Goal: Share content: Share content

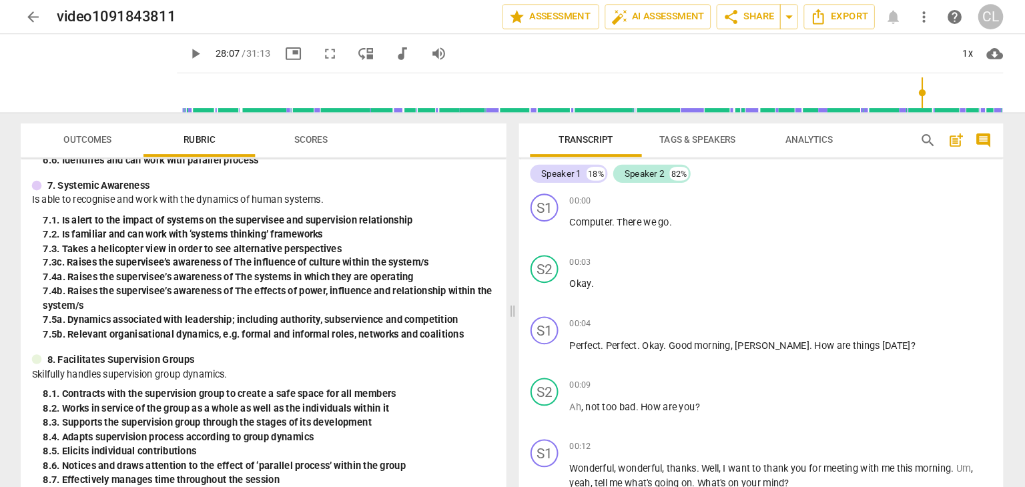
type input "1687"
click at [748, 16] on span "share Share" at bounding box center [738, 16] width 49 height 16
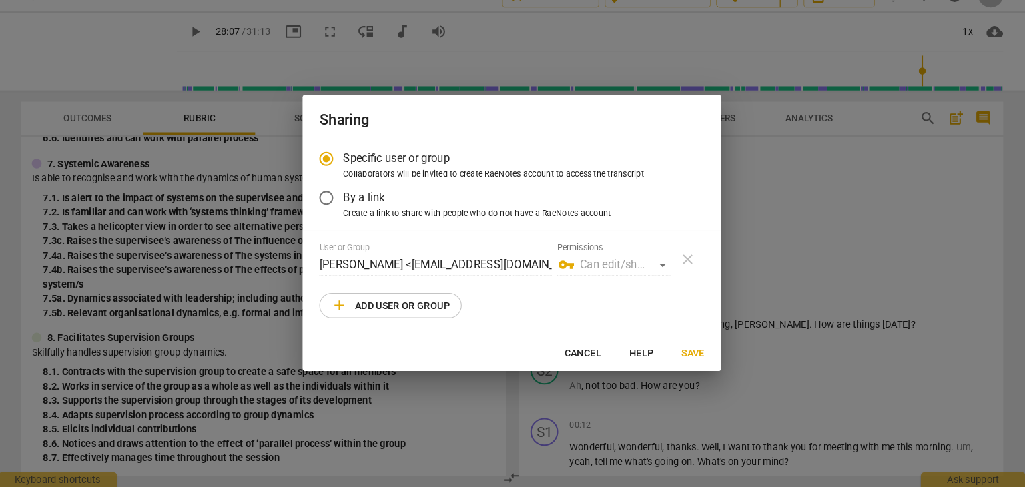
scroll to position [5378, 0]
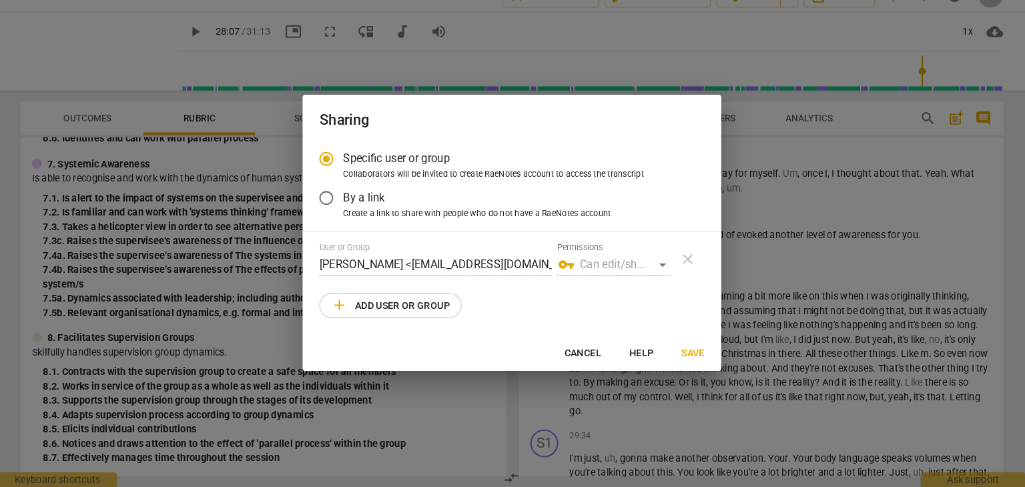
click at [759, 69] on div at bounding box center [512, 243] width 1025 height 487
radio input "false"
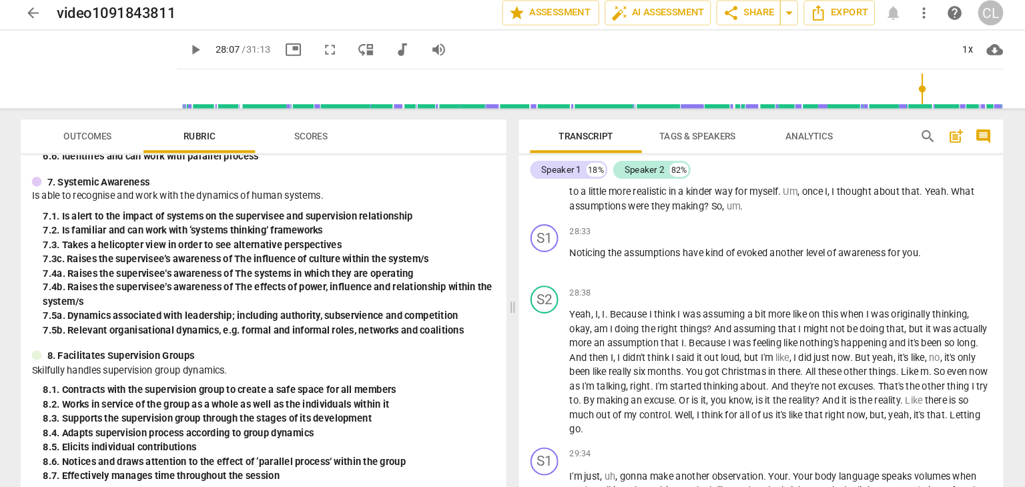
click at [52, 16] on span "arrow_back" at bounding box center [55, 16] width 16 height 16
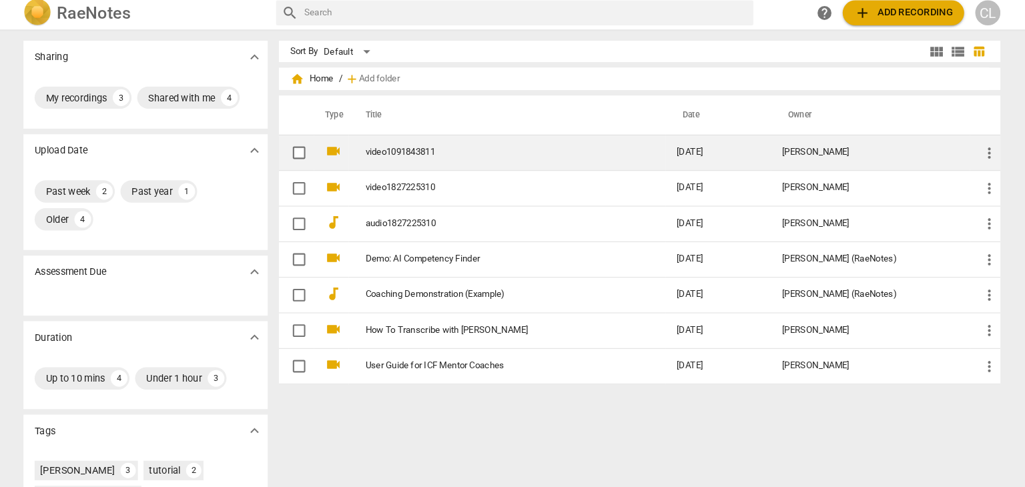
click at [963, 148] on span "more_vert" at bounding box center [969, 150] width 16 height 16
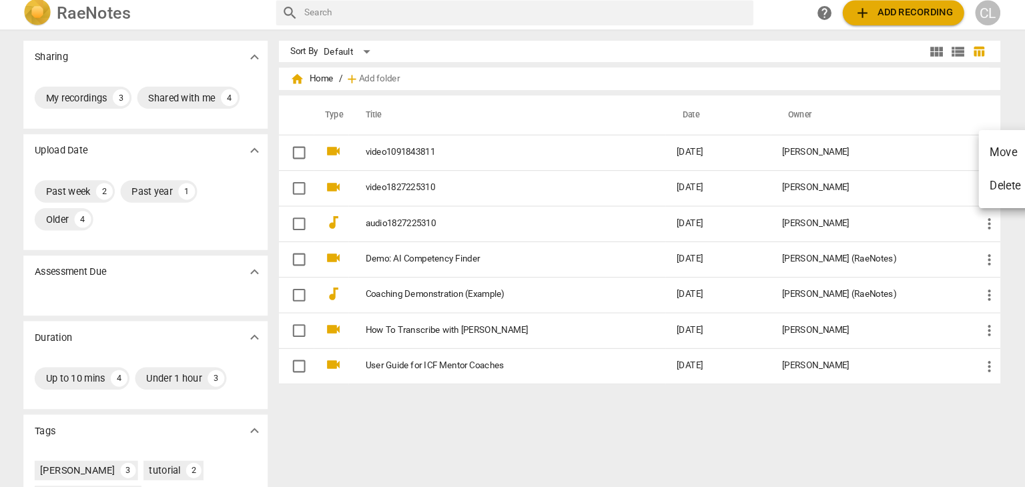
click at [307, 150] on div at bounding box center [512, 243] width 1025 height 487
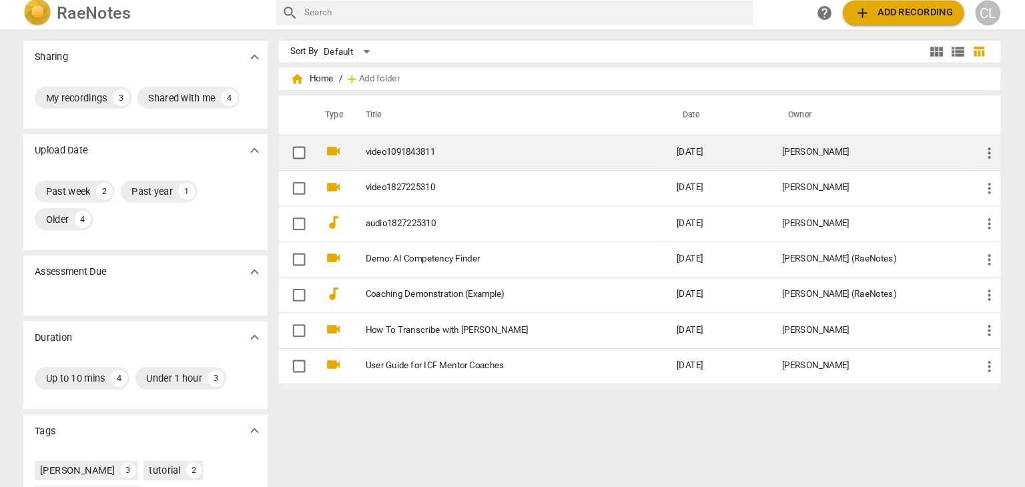
click at [307, 150] on input "checkbox" at bounding box center [309, 150] width 28 height 16
checkbox input "false"
click at [649, 147] on td "video1091843811" at bounding box center [507, 150] width 303 height 34
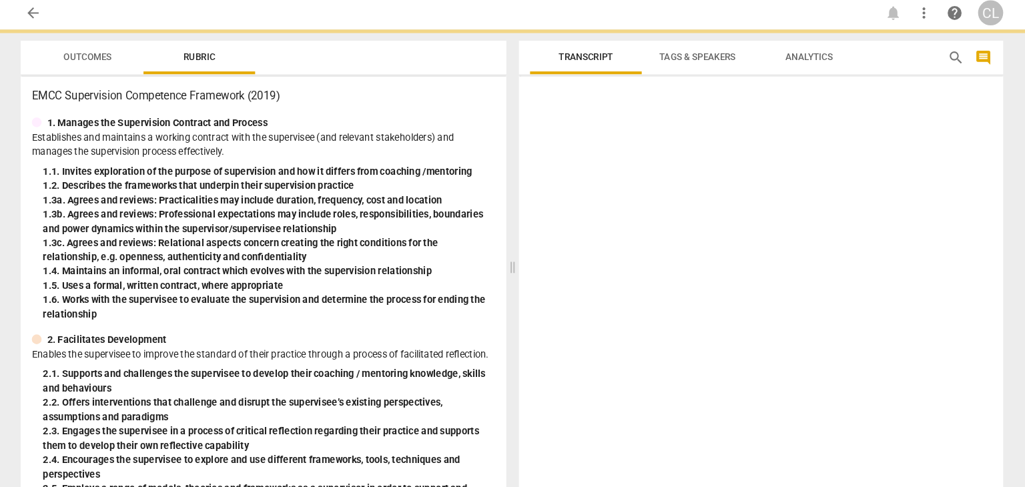
click at [649, 147] on div at bounding box center [750, 279] width 463 height 394
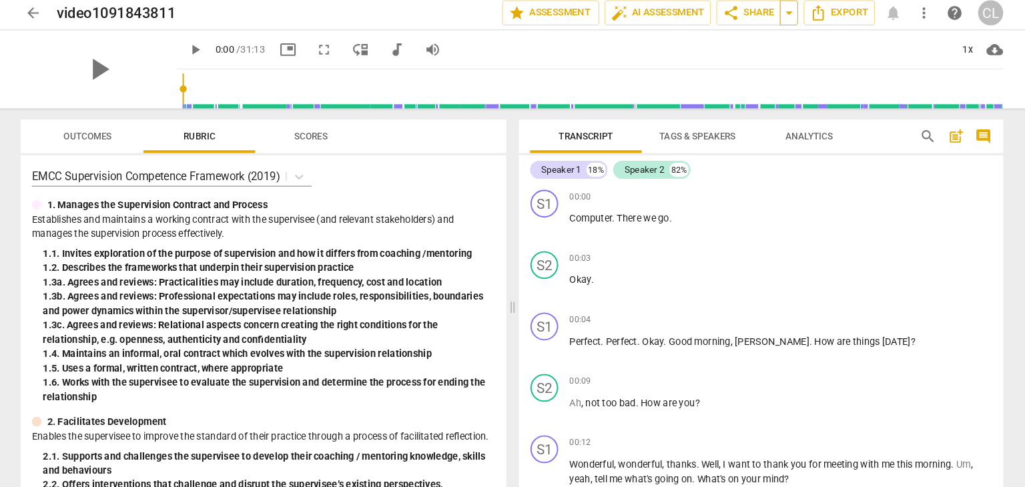
click at [781, 22] on span "arrow_drop_down" at bounding box center [777, 16] width 16 height 16
click at [819, 27] on button "Export" at bounding box center [825, 16] width 68 height 24
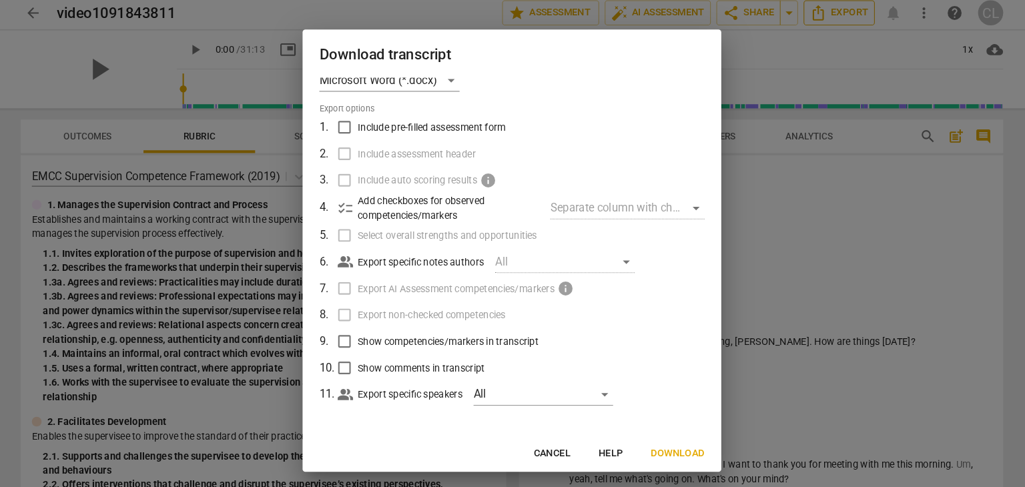
scroll to position [19, 0]
click at [53, 143] on div at bounding box center [512, 243] width 1025 height 487
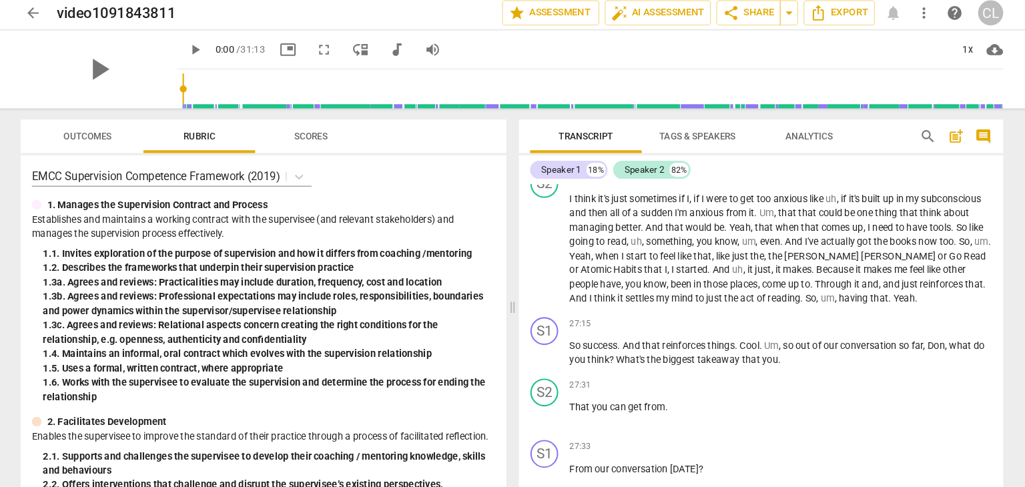
scroll to position [5018, 0]
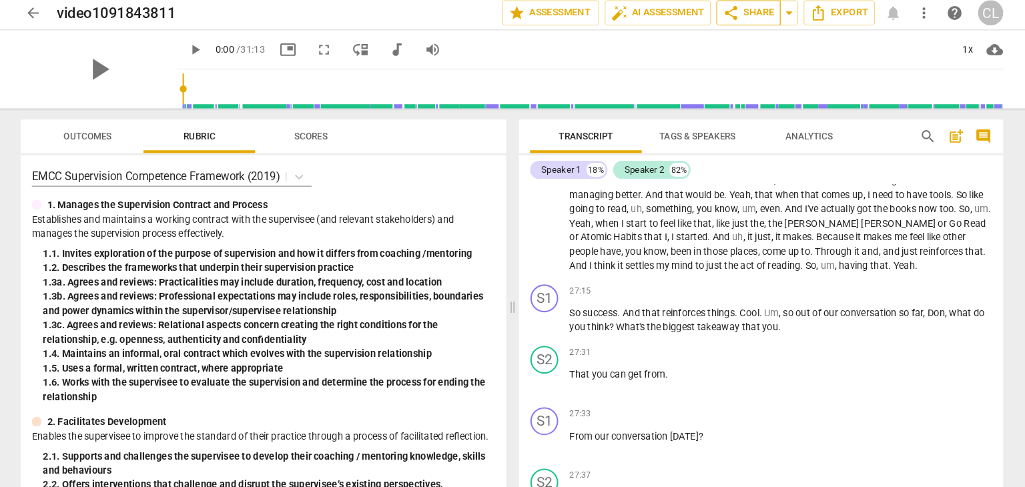
click at [752, 17] on span "share Share" at bounding box center [738, 16] width 49 height 16
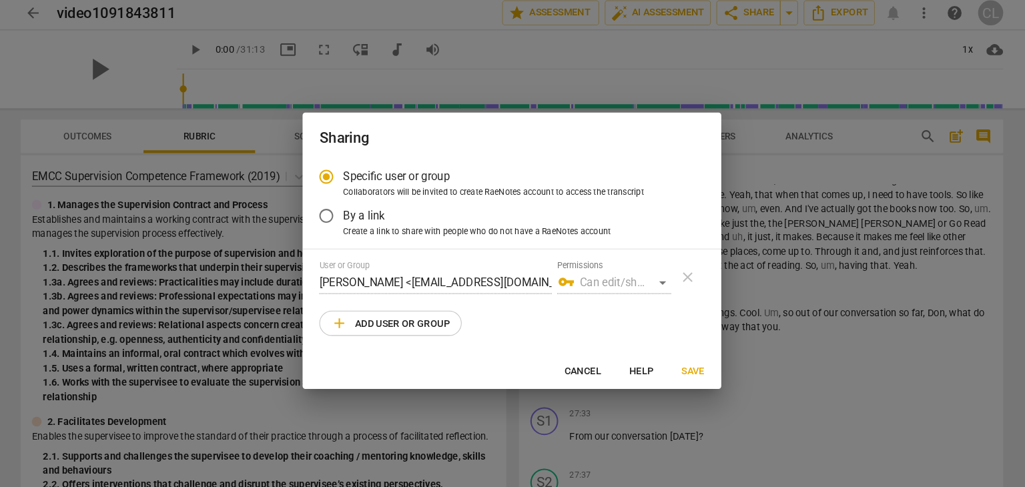
click at [428, 320] on span "add Add user or group" at bounding box center [396, 313] width 113 height 16
radio input "false"
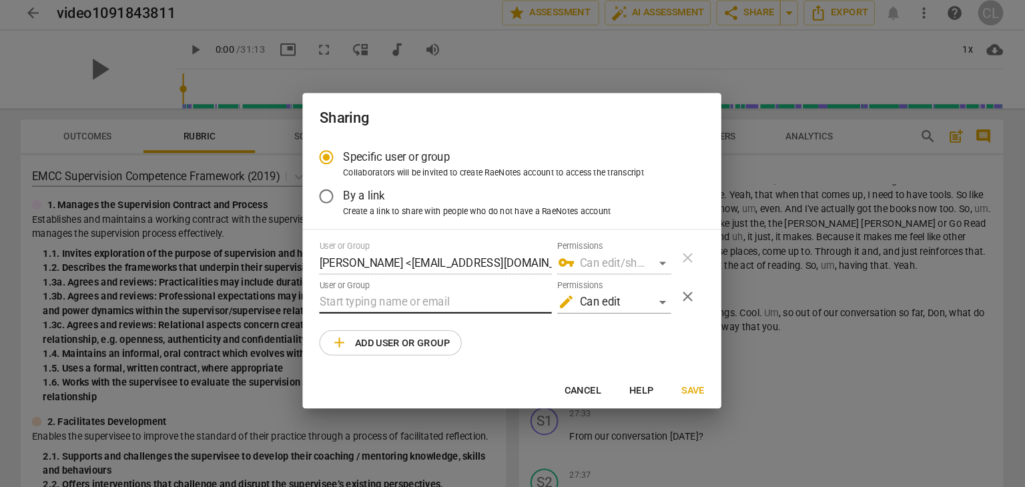
click at [398, 291] on input "text" at bounding box center [439, 292] width 222 height 21
type input "Roula"
click at [753, 388] on div at bounding box center [512, 243] width 1025 height 487
radio input "false"
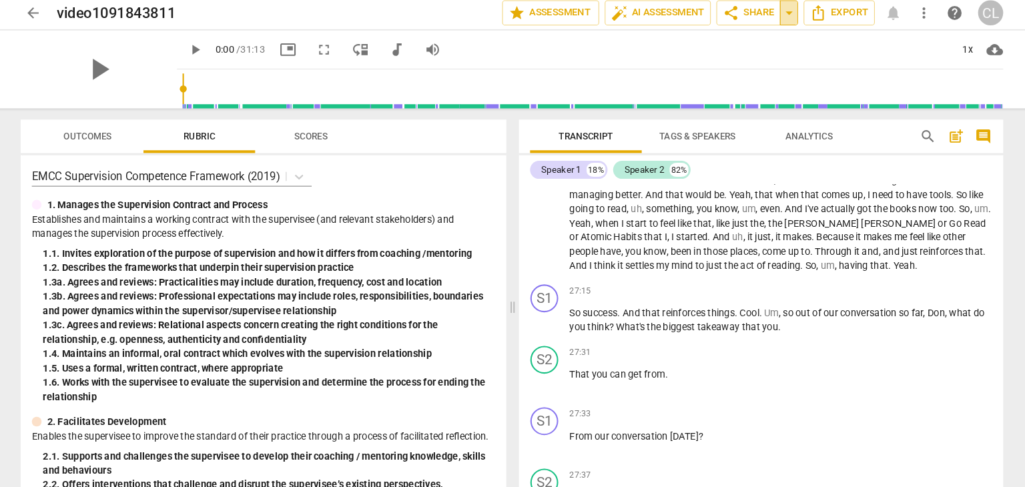
click at [777, 19] on span "arrow_drop_down" at bounding box center [777, 16] width 16 height 16
click at [756, 20] on span "share Share" at bounding box center [738, 16] width 49 height 16
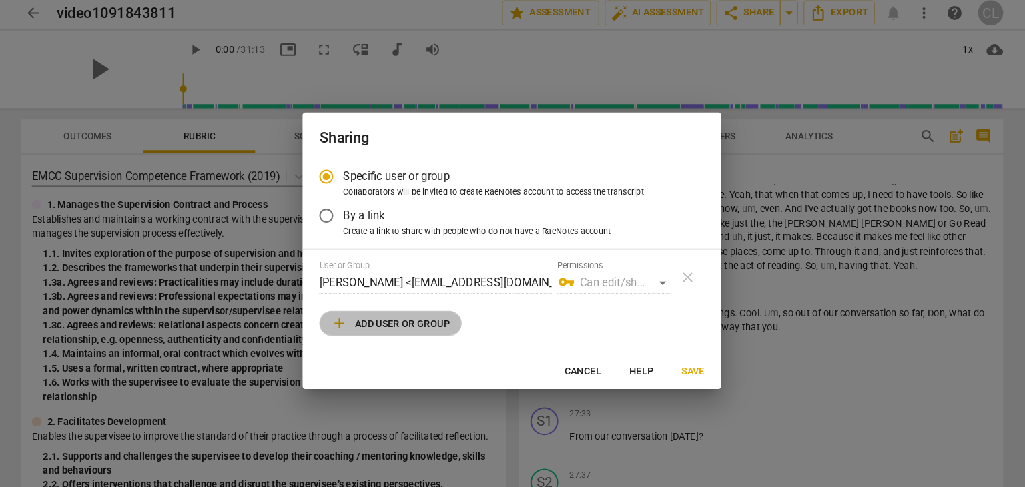
click at [395, 316] on span "add Add user or group" at bounding box center [396, 313] width 113 height 16
radio input "false"
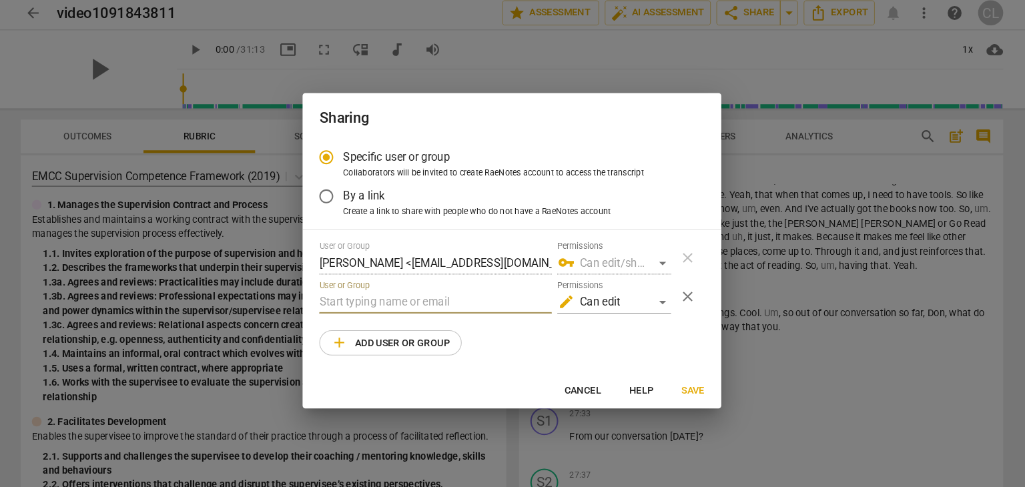
click at [380, 292] on input "text" at bounding box center [439, 292] width 222 height 21
type input "Roula"
click at [336, 190] on input "By a link" at bounding box center [335, 191] width 32 height 32
radio input "false"
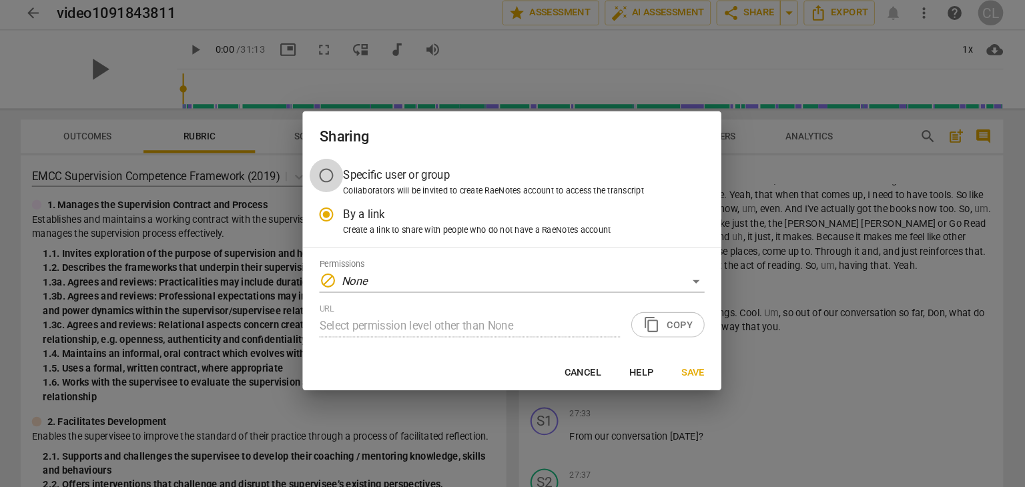
click at [338, 168] on input "Specific user or group" at bounding box center [335, 171] width 32 height 32
radio input "false"
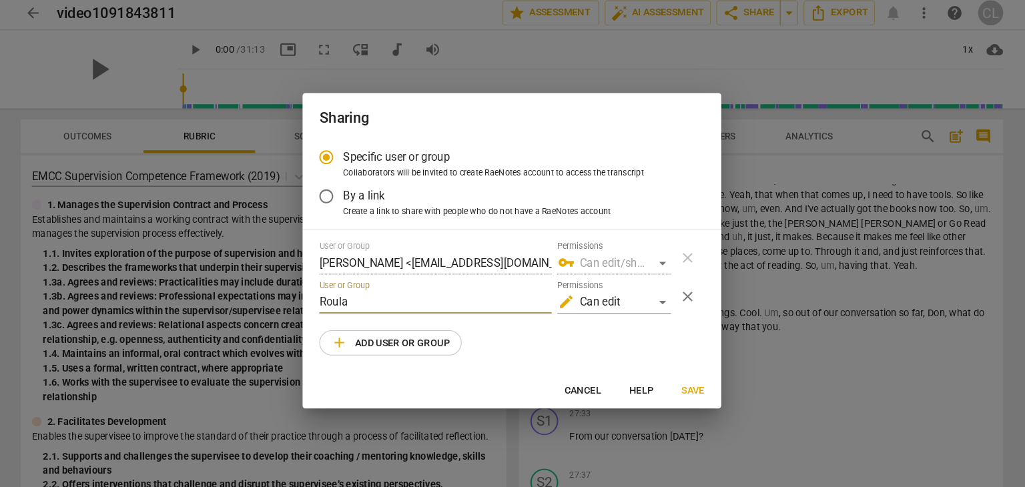
drag, startPoint x: 409, startPoint y: 295, endPoint x: 472, endPoint y: 348, distance: 81.9
click at [472, 348] on div "Specific user or group Collaborators will be invited to create RaeNotes account…" at bounding box center [512, 249] width 400 height 222
click at [459, 292] on input "Roula" at bounding box center [439, 292] width 222 height 21
paste input "roulaeidsawan@gmail.com"
type input "roulaeidsawan@gmail.com"
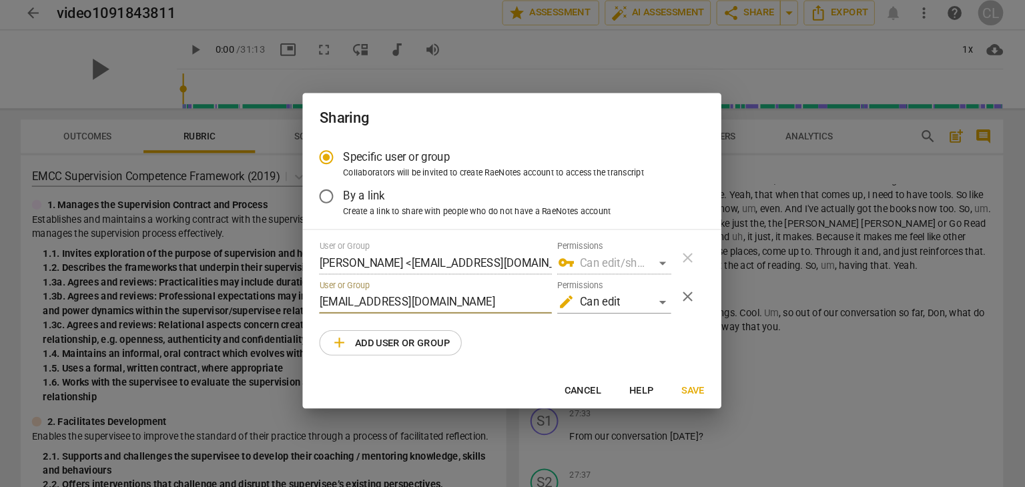
click at [686, 379] on span "Save" at bounding box center [686, 377] width 22 height 13
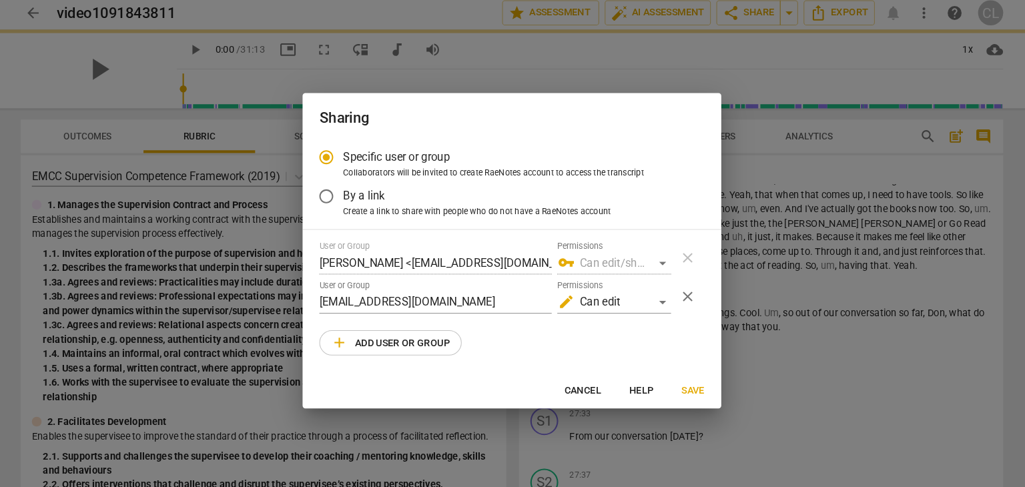
radio input "false"
type input "Roula Eid Sawan <roulaeidsawan@gmail.com>"
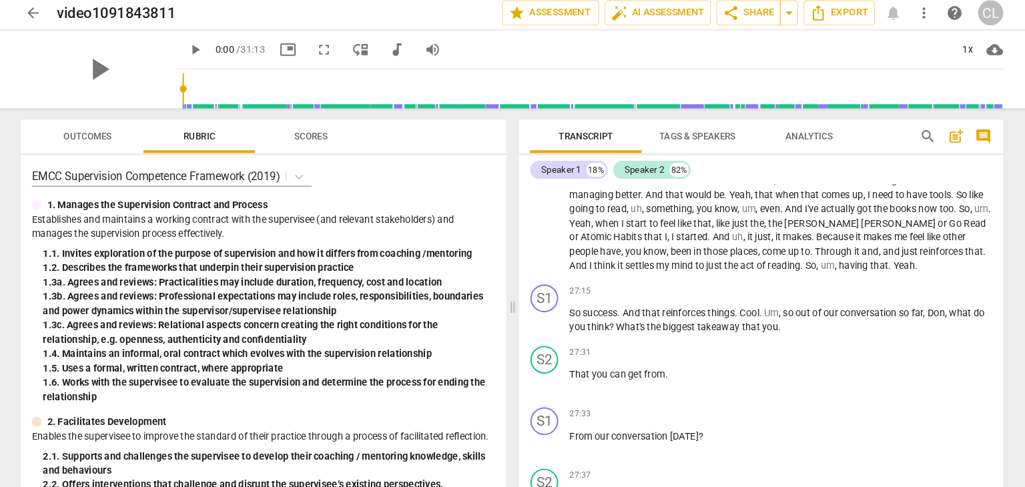
click at [97, 129] on span "Outcomes" at bounding box center [107, 134] width 46 height 10
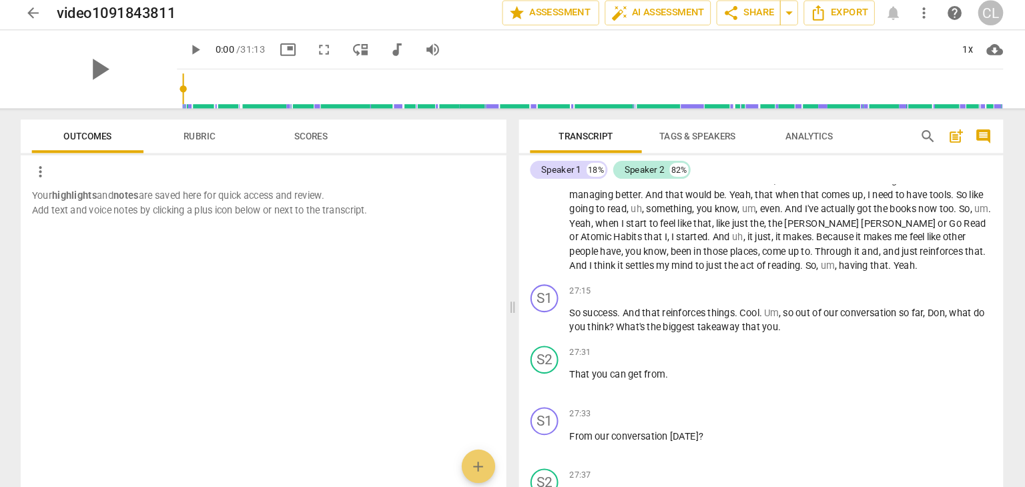
click at [315, 129] on span "Scores" at bounding box center [320, 134] width 32 height 10
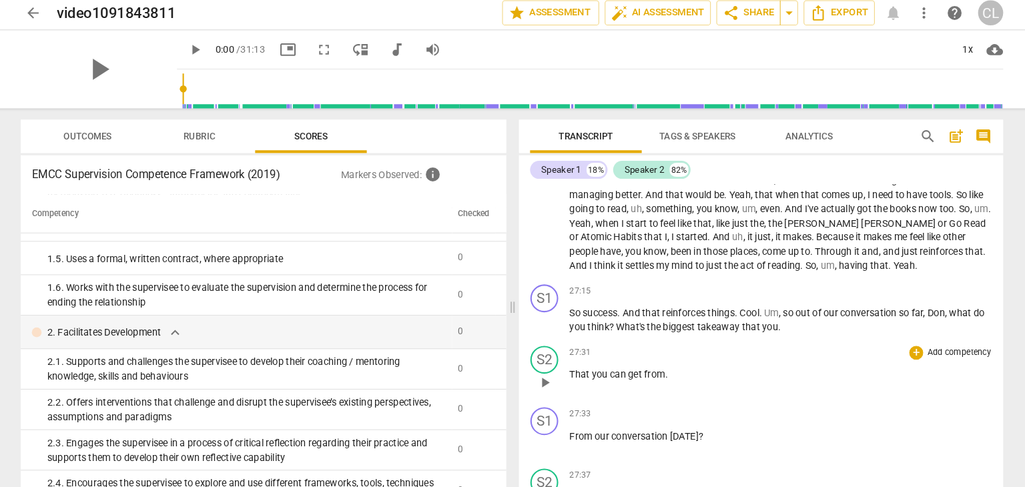
scroll to position [0, 0]
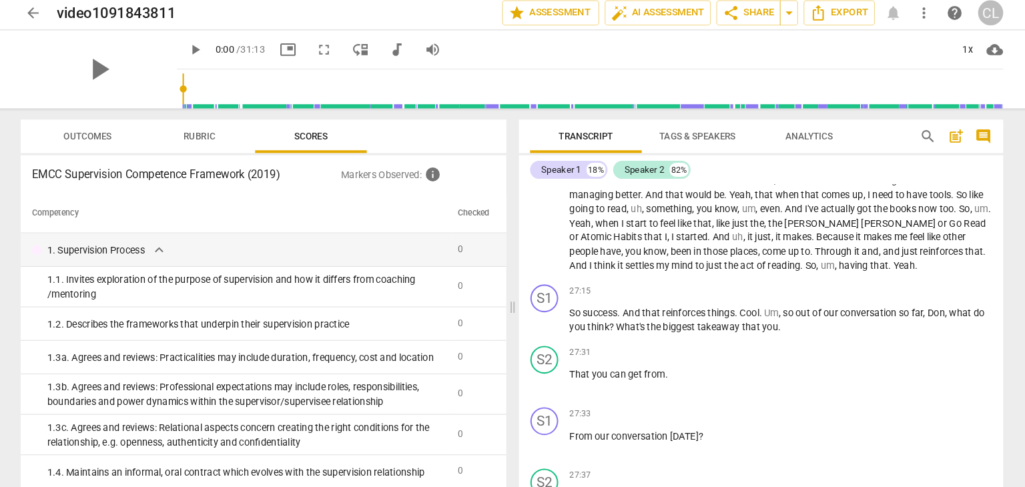
click at [224, 134] on span "Rubric" at bounding box center [214, 134] width 30 height 10
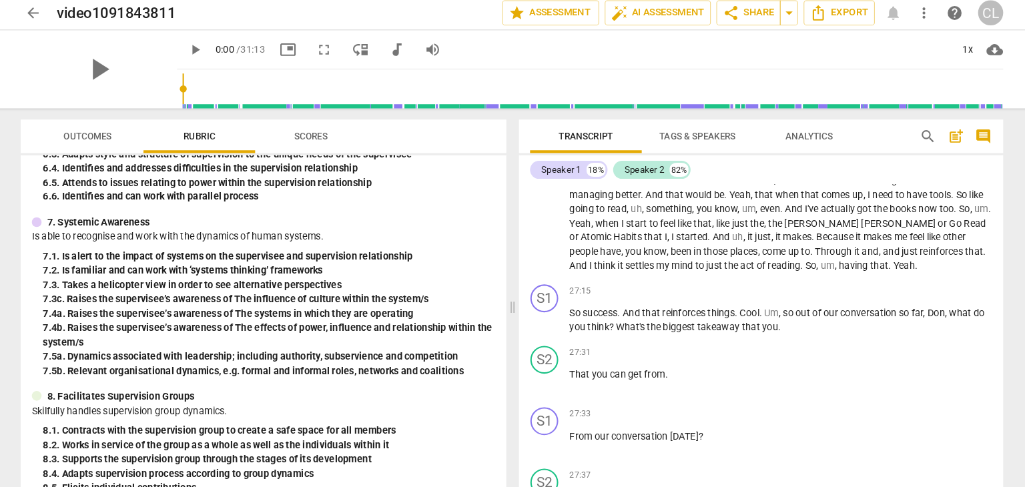
scroll to position [1212, 0]
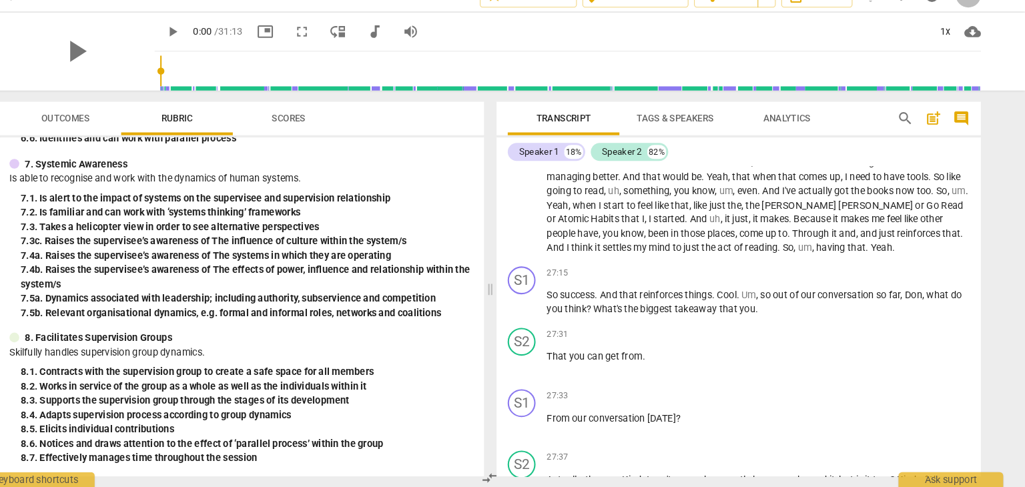
click at [803, 134] on span "Analytics" at bounding box center [796, 134] width 45 height 10
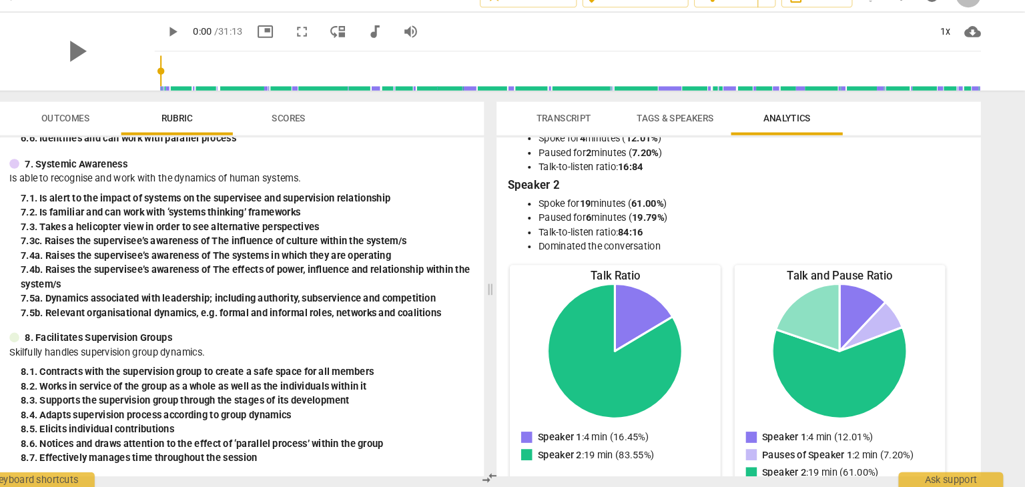
scroll to position [0, 0]
